Goal: Task Accomplishment & Management: Use online tool/utility

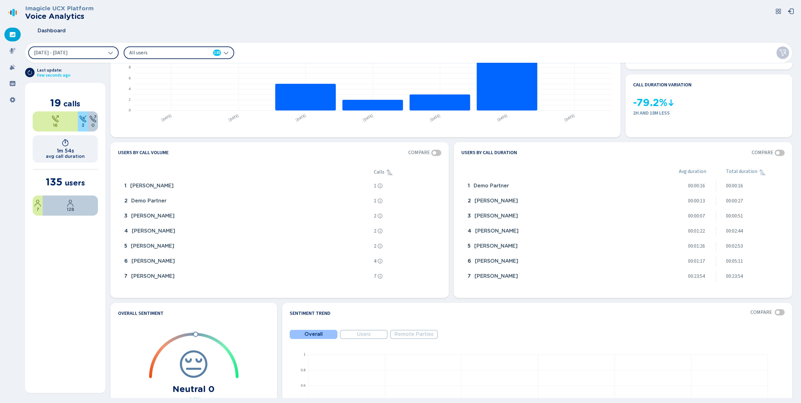
scroll to position [63, 0]
drag, startPoint x: 14, startPoint y: 51, endPoint x: 22, endPoint y: 57, distance: 10.0
click at [14, 52] on icon at bounding box center [12, 51] width 6 height 6
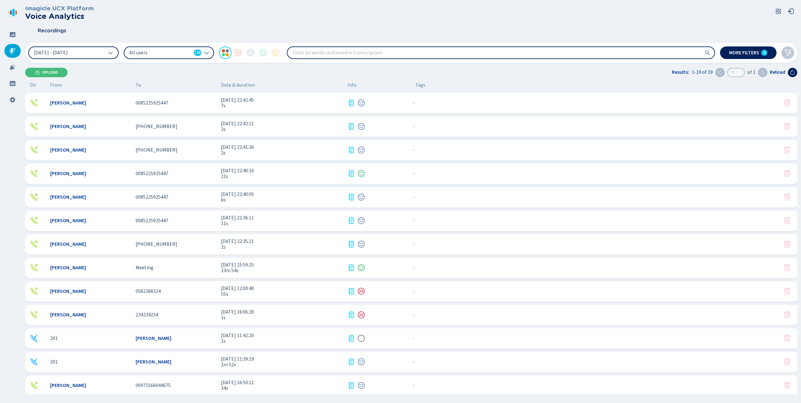
click at [176, 292] on div "0582388324" at bounding box center [176, 291] width 80 height 6
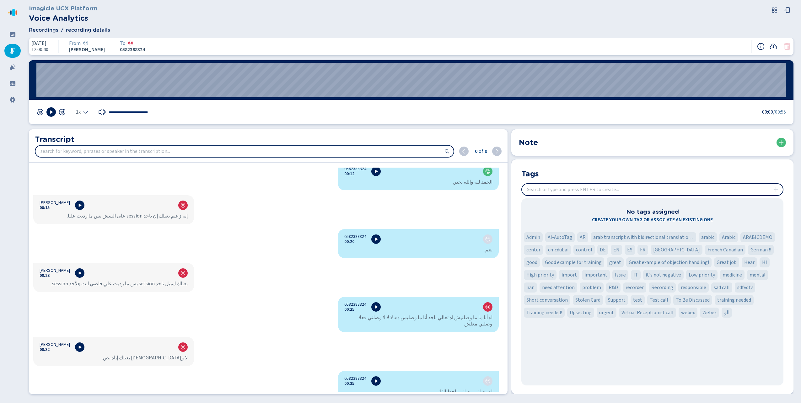
scroll to position [148, 0]
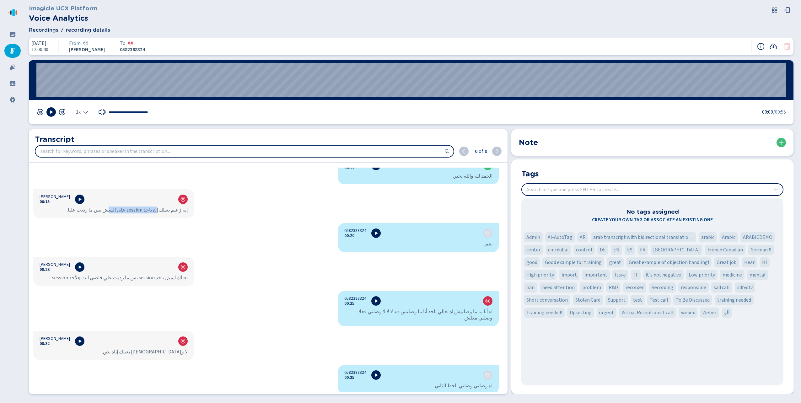
drag, startPoint x: 157, startPoint y: 210, endPoint x: 110, endPoint y: 208, distance: 46.8
click at [110, 208] on div "إيه زعيم بعتلك إن ناخد session على السش بس ما رديت عليا." at bounding box center [114, 210] width 148 height 6
drag, startPoint x: 110, startPoint y: 208, endPoint x: 72, endPoint y: 211, distance: 38.7
click at [72, 211] on div "إيه زعيم بعتلك إن ناخد session على السش بس ما رديت عليا." at bounding box center [114, 210] width 148 height 6
drag, startPoint x: 480, startPoint y: 313, endPoint x: 457, endPoint y: 313, distance: 23.2
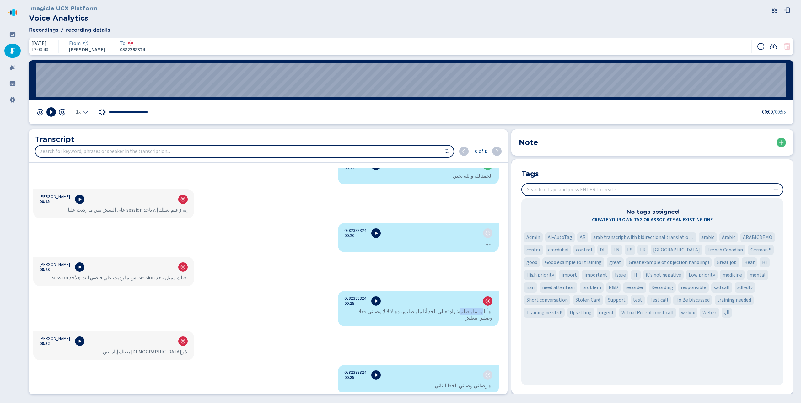
click at [457, 313] on div "اه أنا ما ما وصلنيش اه تعالي ناخد أنا ما وصليش ده. لا لا لا وصلني فعلا وصلني مع…" at bounding box center [418, 314] width 148 height 13
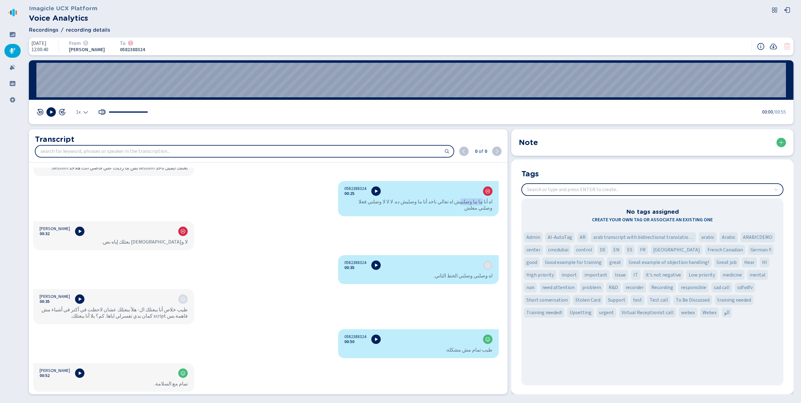
scroll to position [258, 0]
drag, startPoint x: 485, startPoint y: 350, endPoint x: 445, endPoint y: 352, distance: 39.9
click at [445, 352] on div "طيب تمام مش مشكلة." at bounding box center [418, 349] width 148 height 6
drag, startPoint x: 184, startPoint y: 381, endPoint x: 167, endPoint y: 381, distance: 16.3
click at [167, 381] on div "تمام مع السلامة." at bounding box center [114, 383] width 148 height 6
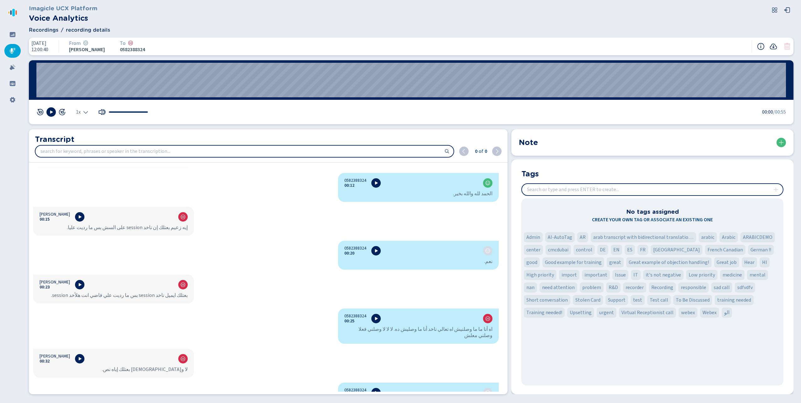
scroll to position [0, 0]
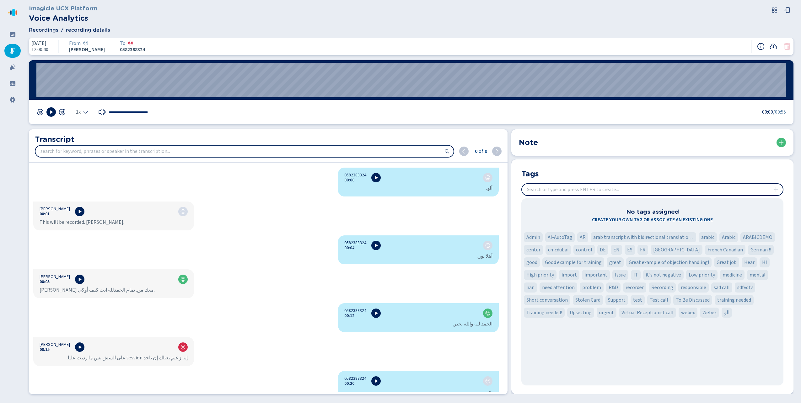
click at [14, 12] on icon at bounding box center [13, 13] width 3 height 8
